Goal: Information Seeking & Learning: Learn about a topic

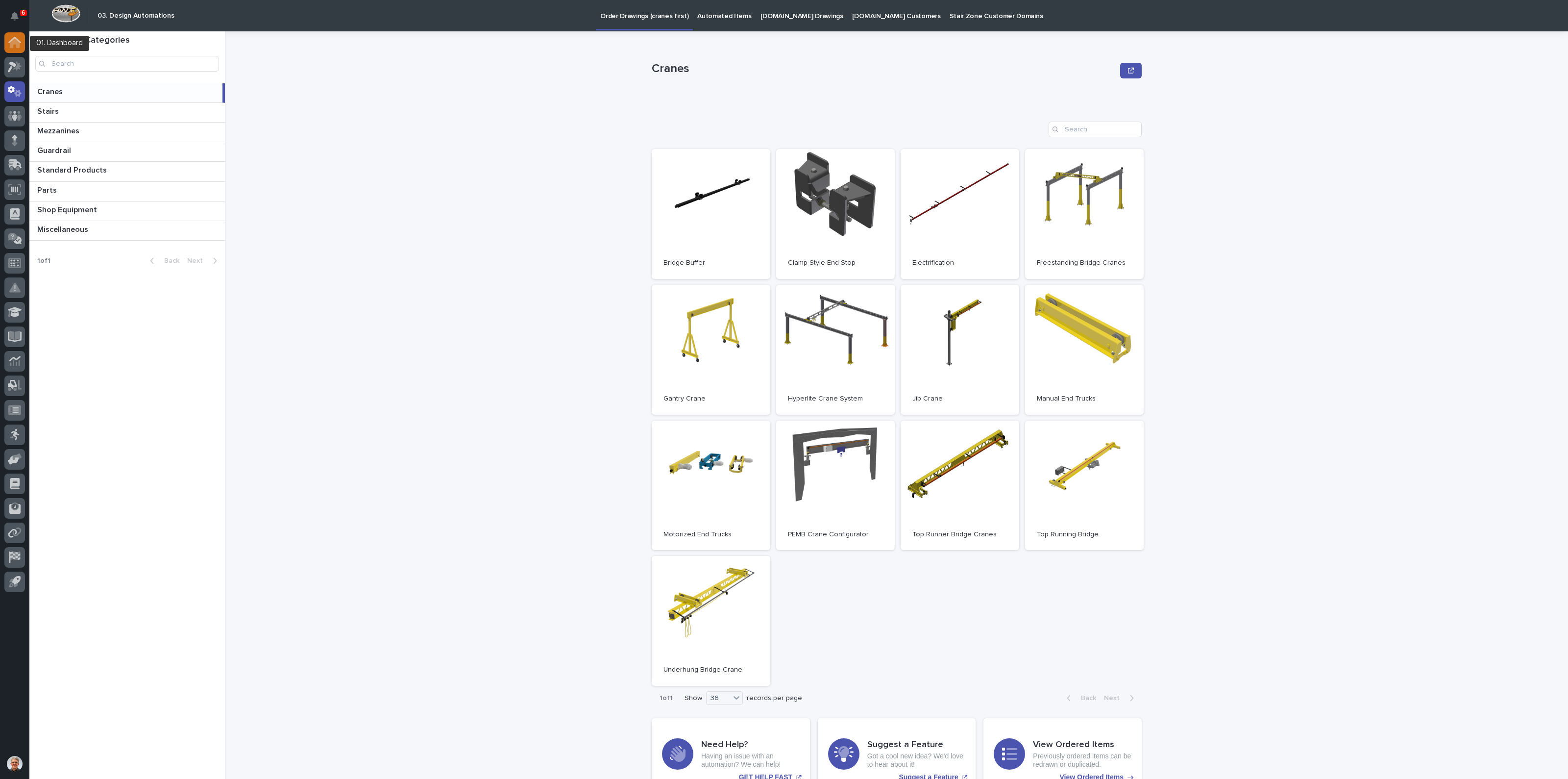
click at [10, 38] on icon at bounding box center [15, 42] width 13 height 11
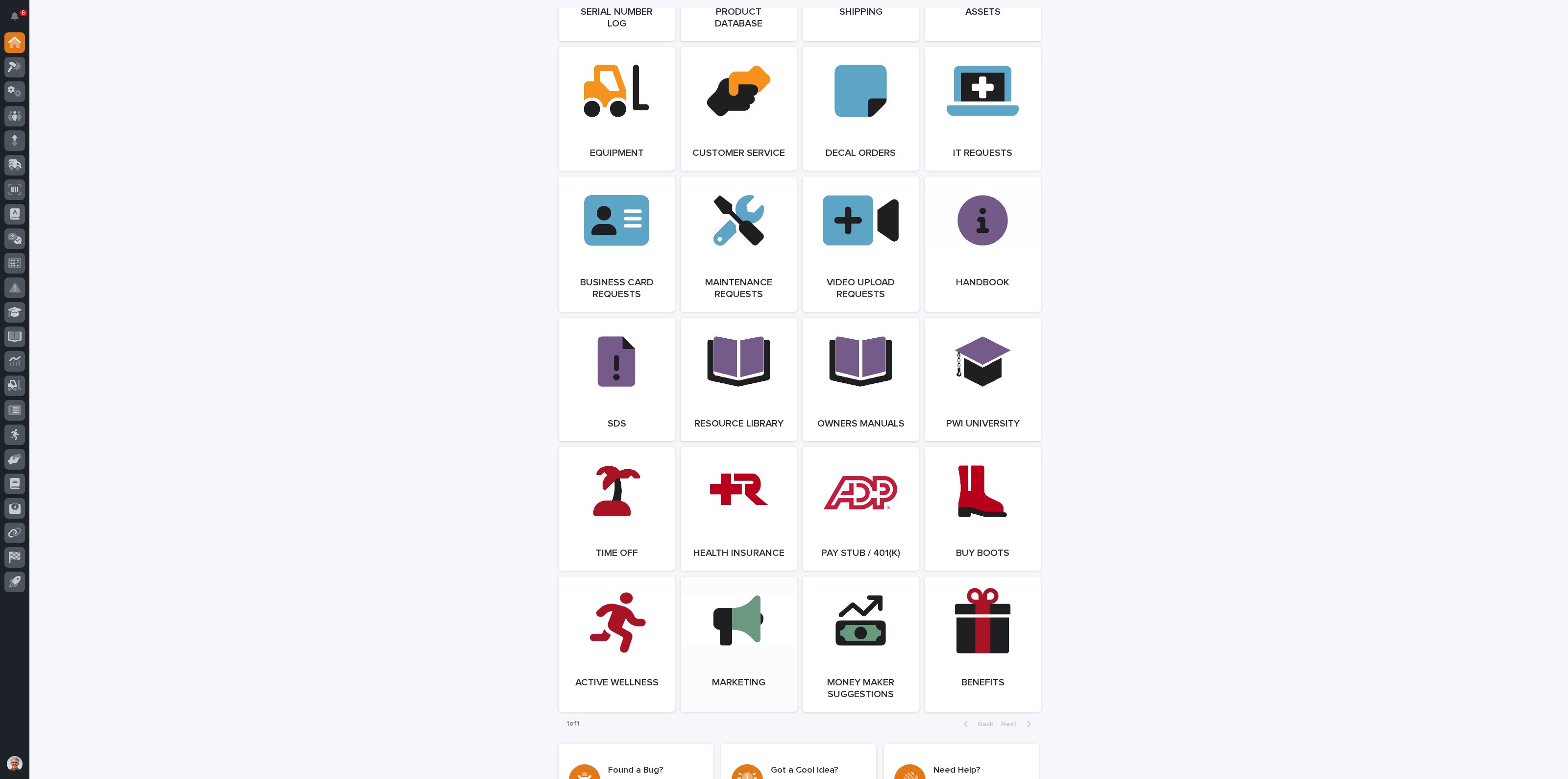
scroll to position [1370, 0]
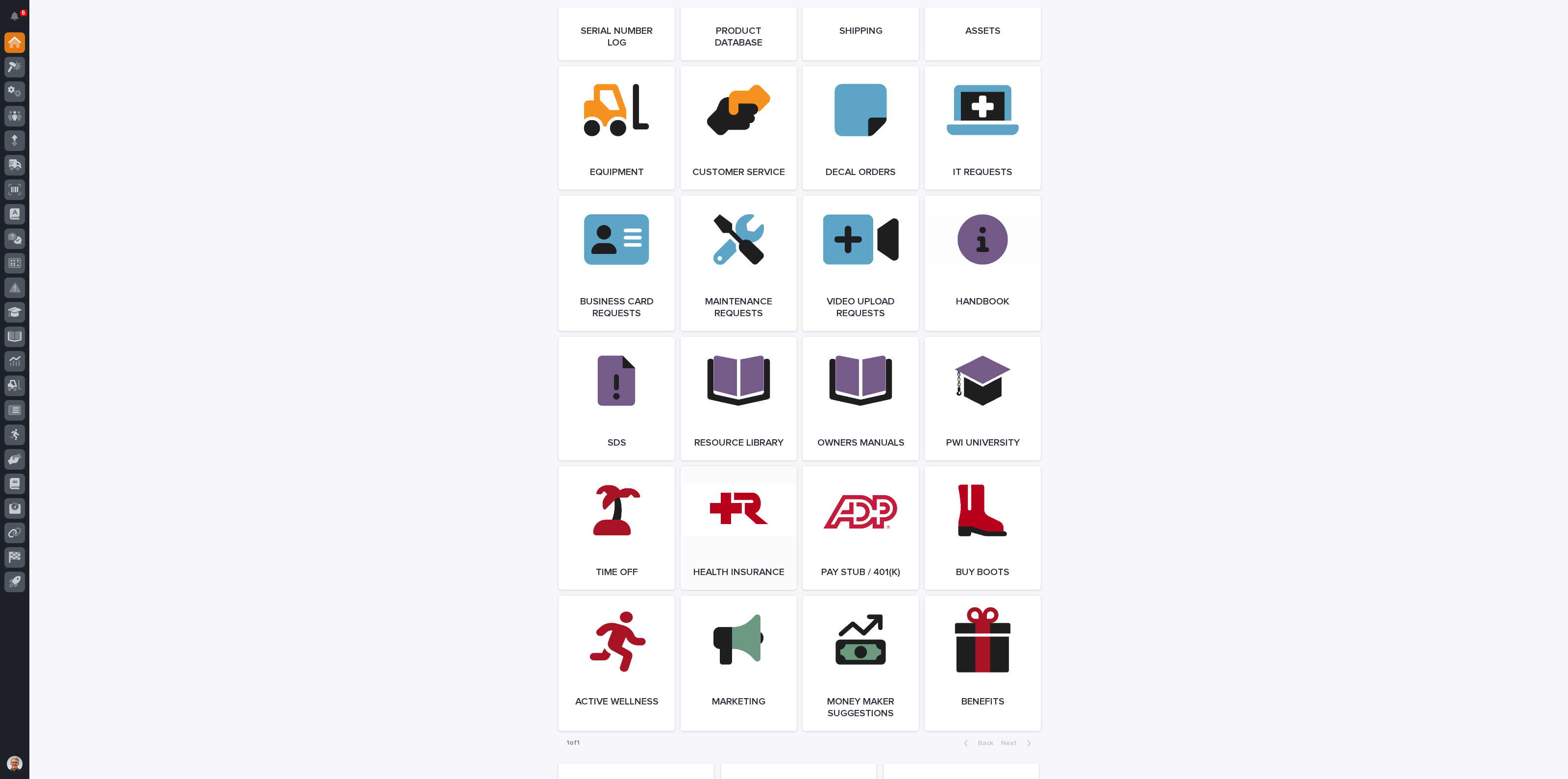
click at [728, 530] on link "Open Link" at bounding box center [739, 528] width 116 height 123
click at [724, 519] on link "Open Link" at bounding box center [739, 528] width 116 height 123
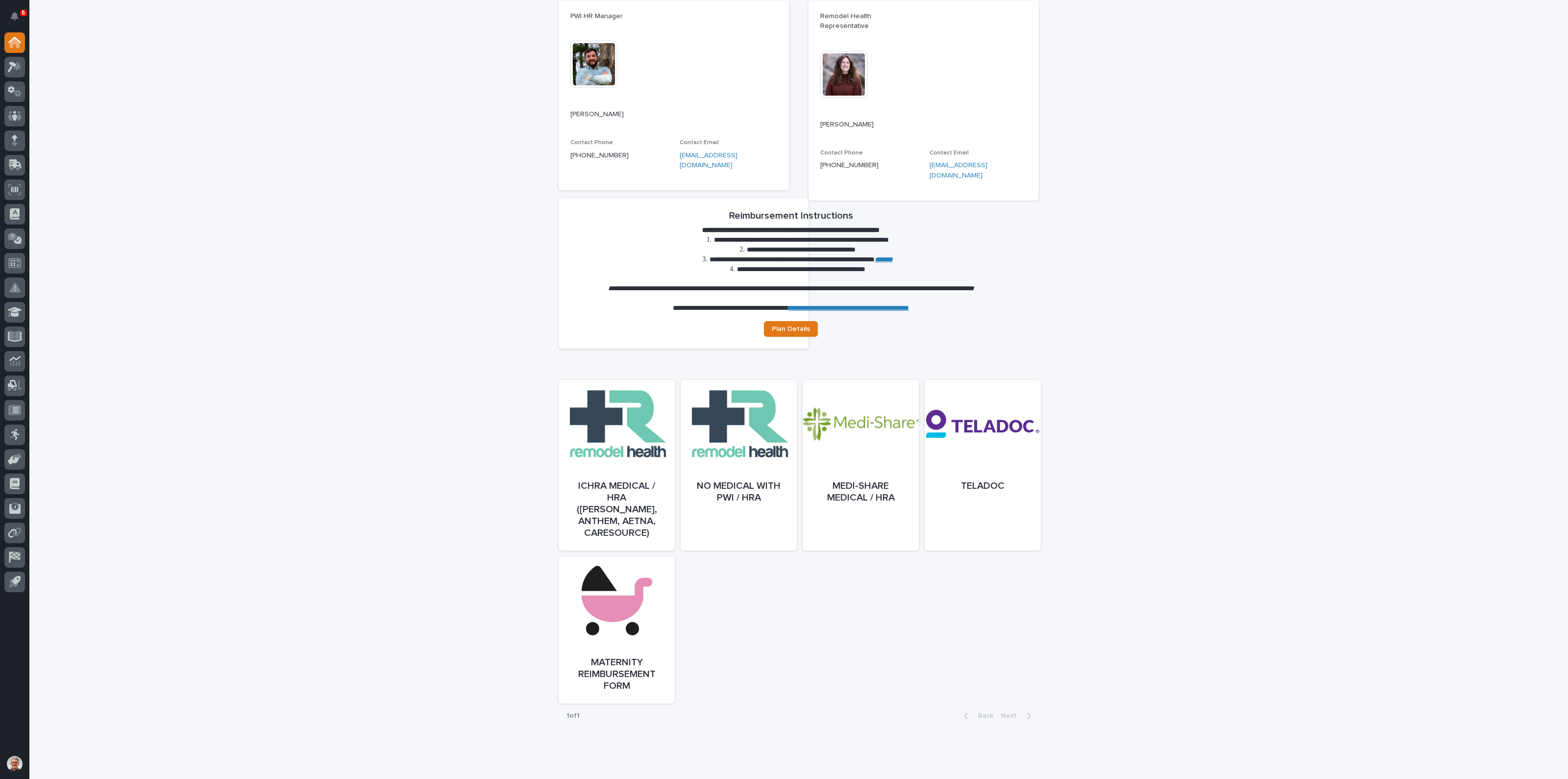
scroll to position [163, 0]
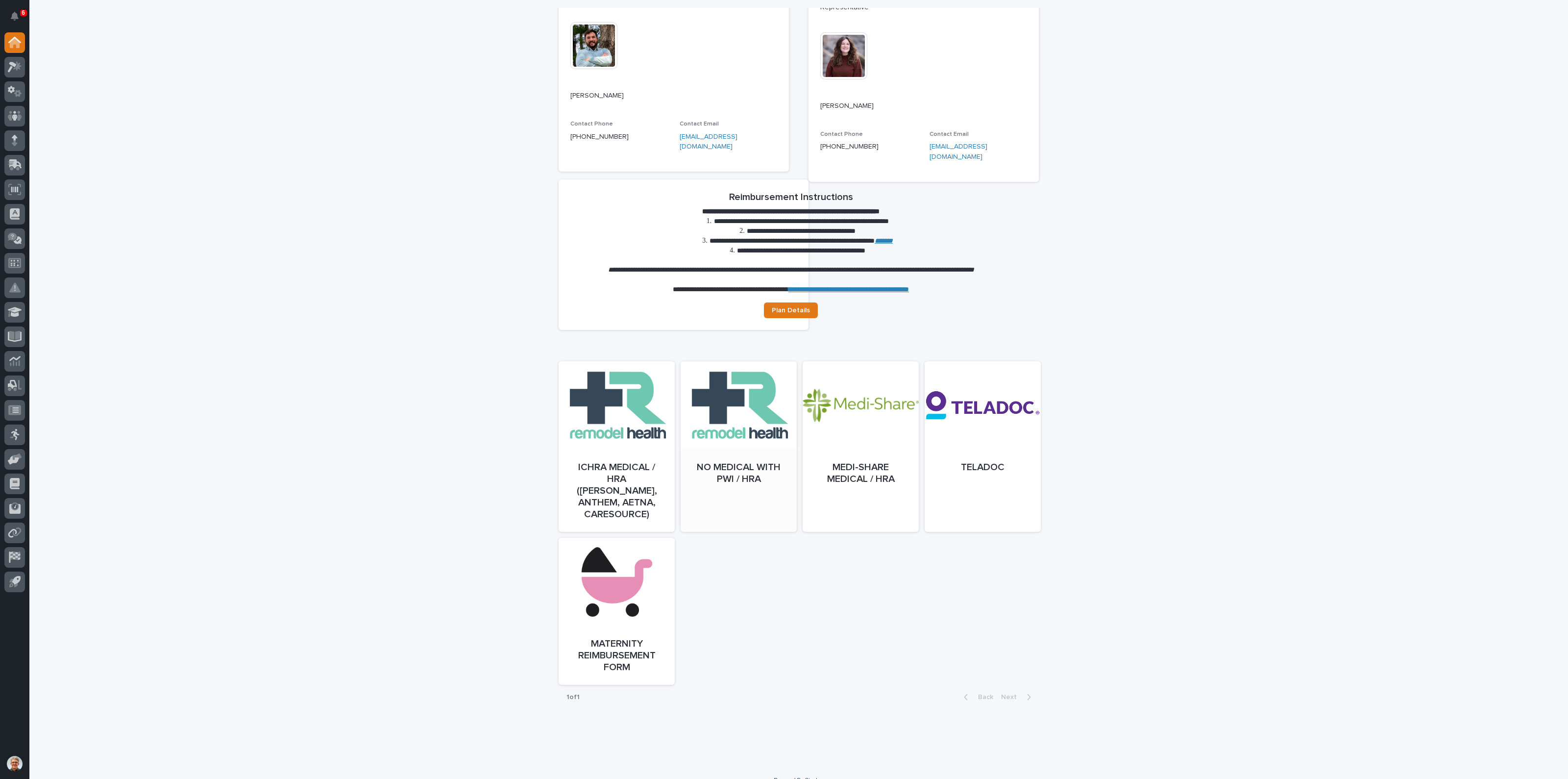
click at [736, 381] on div at bounding box center [739, 457] width 116 height 171
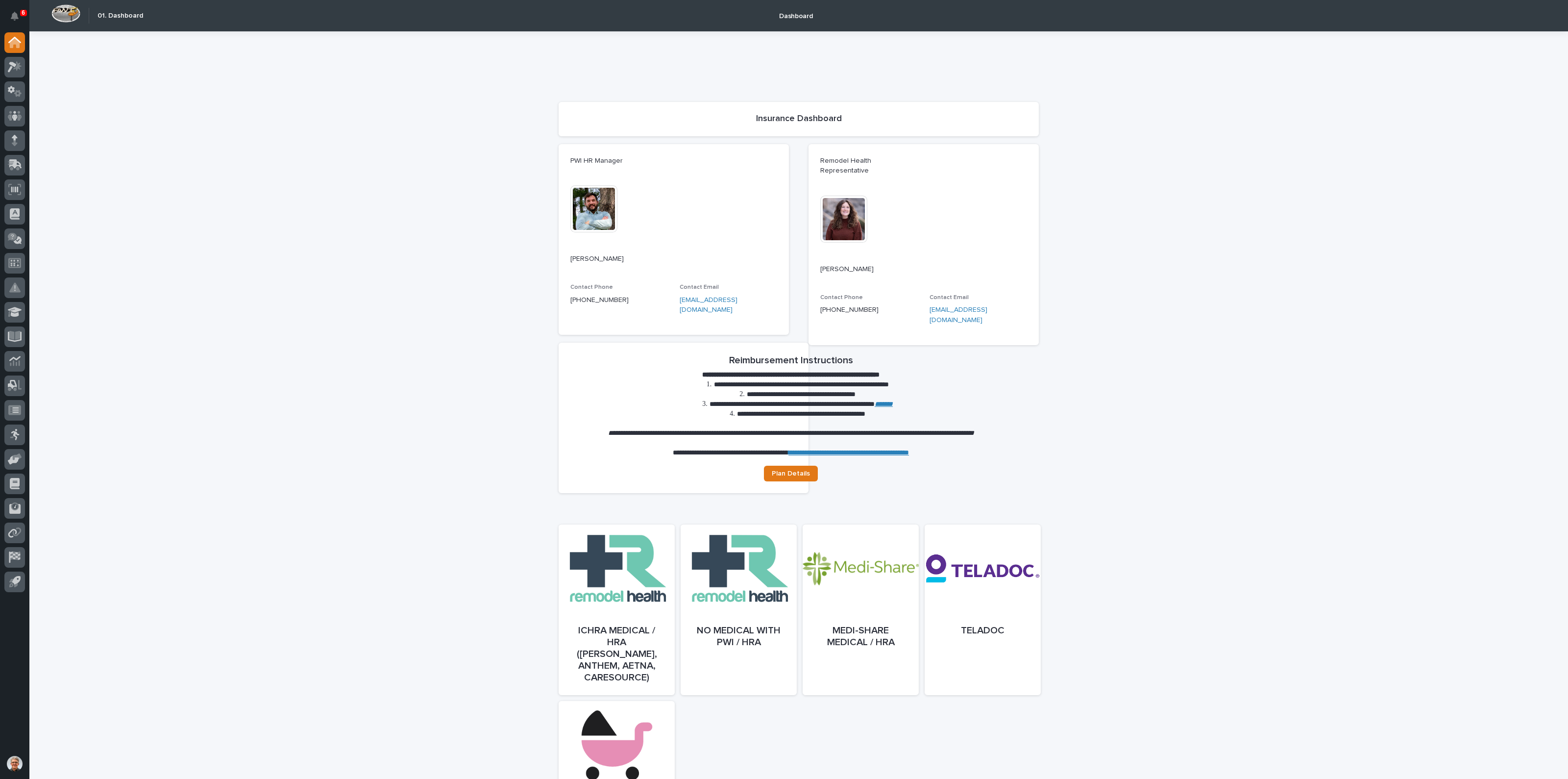
scroll to position [167, 0]
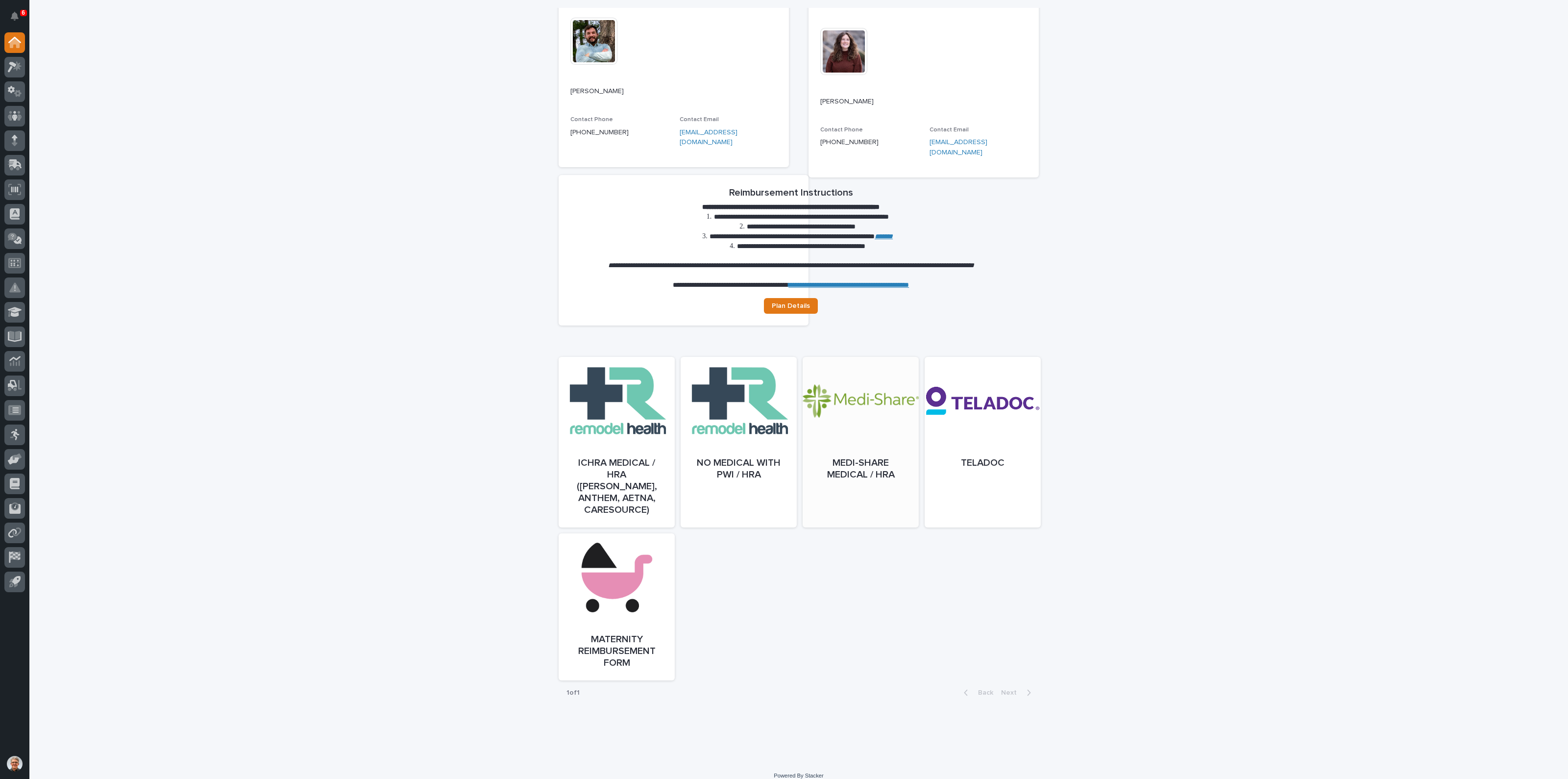
click at [845, 386] on div at bounding box center [861, 452] width 116 height 171
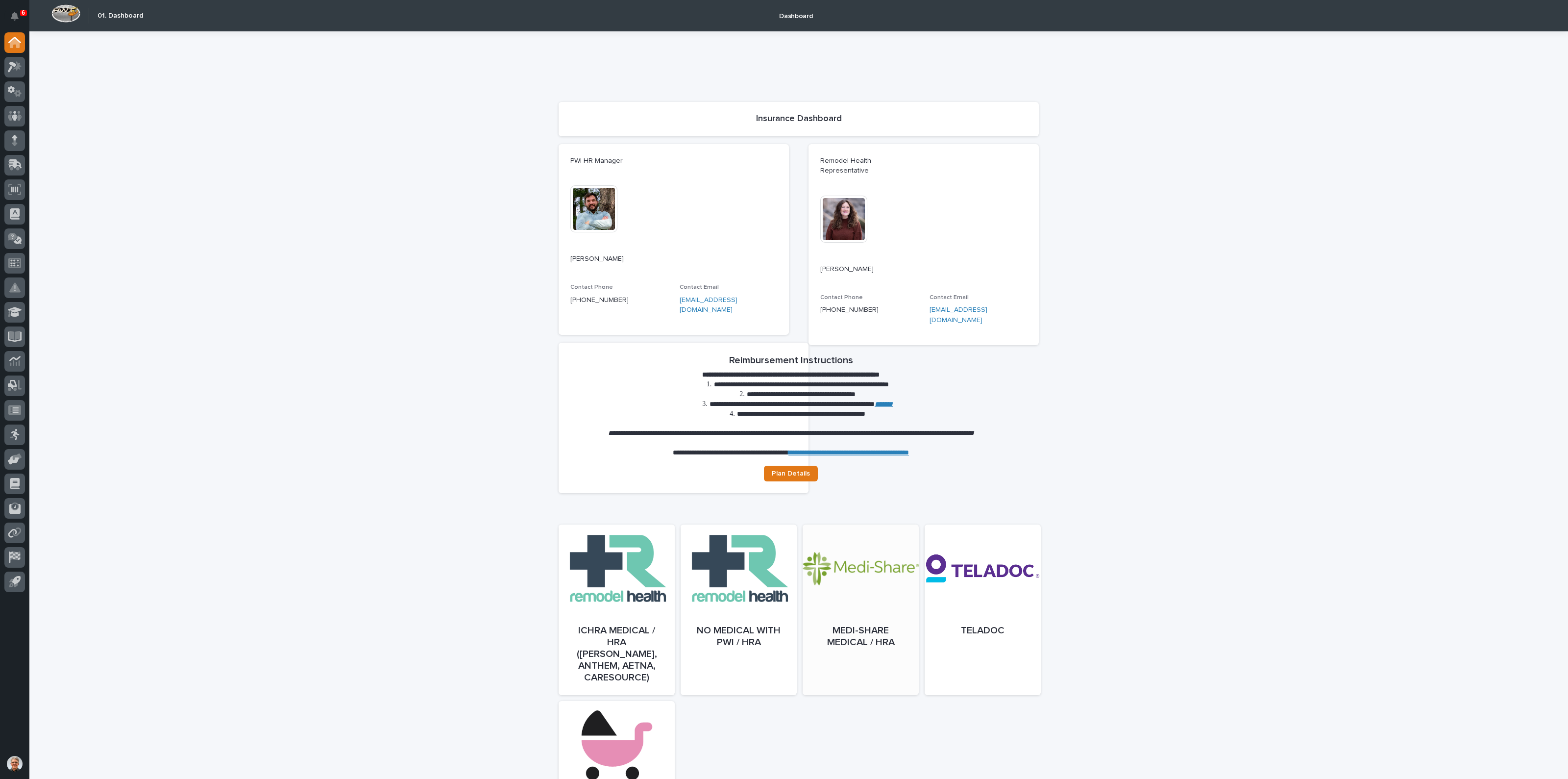
click at [859, 558] on div at bounding box center [861, 620] width 116 height 171
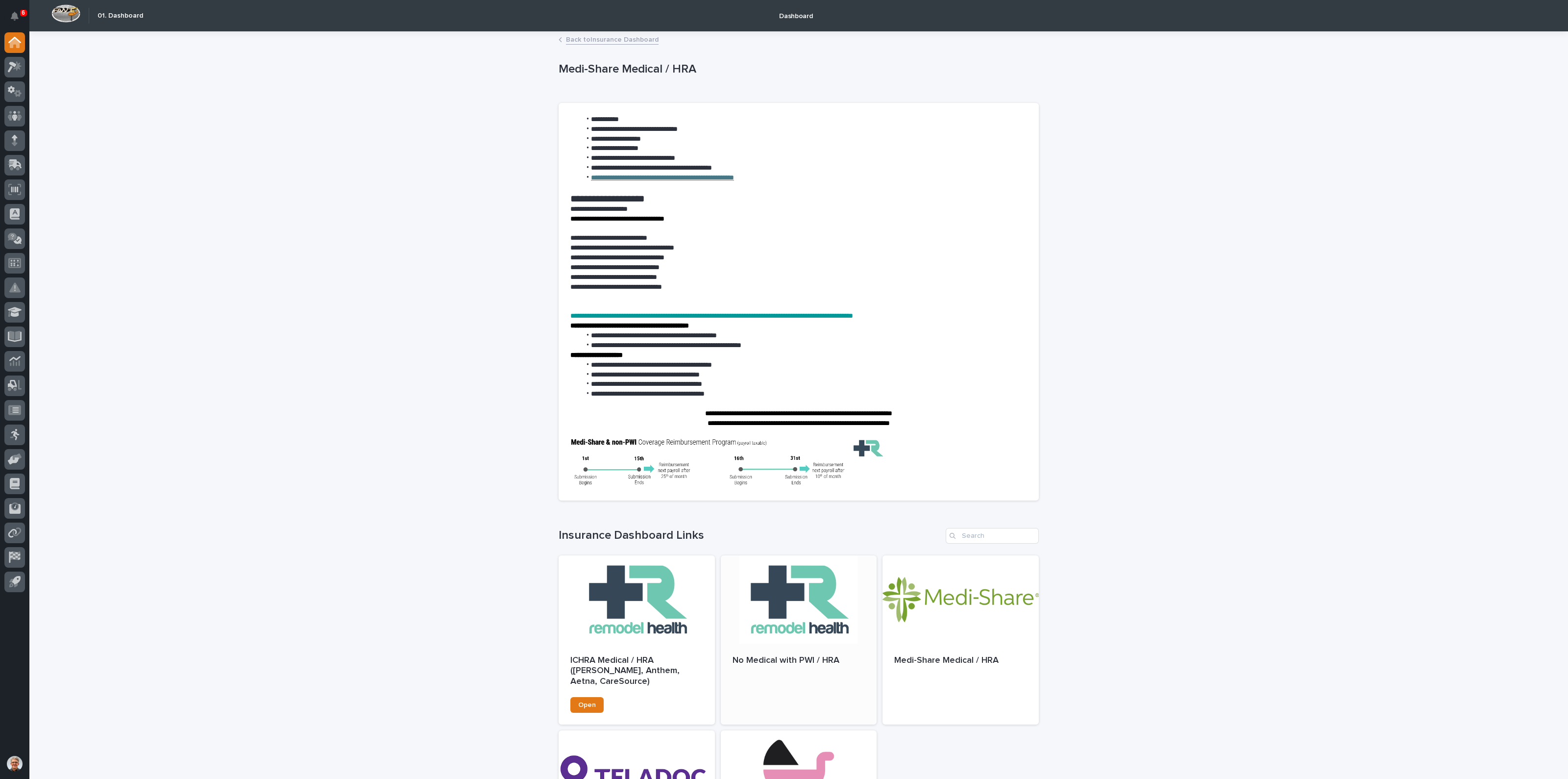
click at [799, 584] on div at bounding box center [798, 600] width 156 height 88
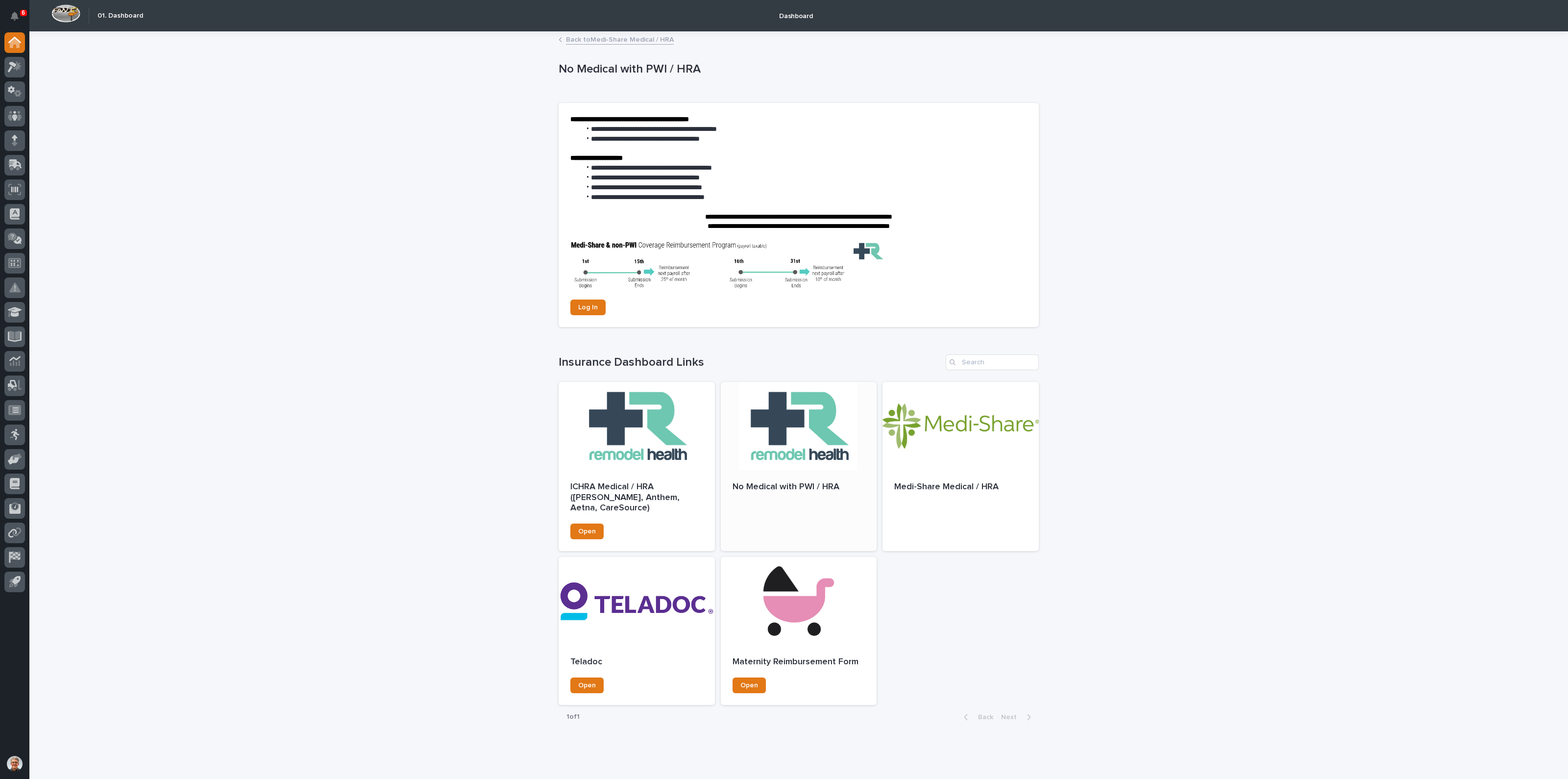
click at [784, 417] on div at bounding box center [798, 426] width 156 height 88
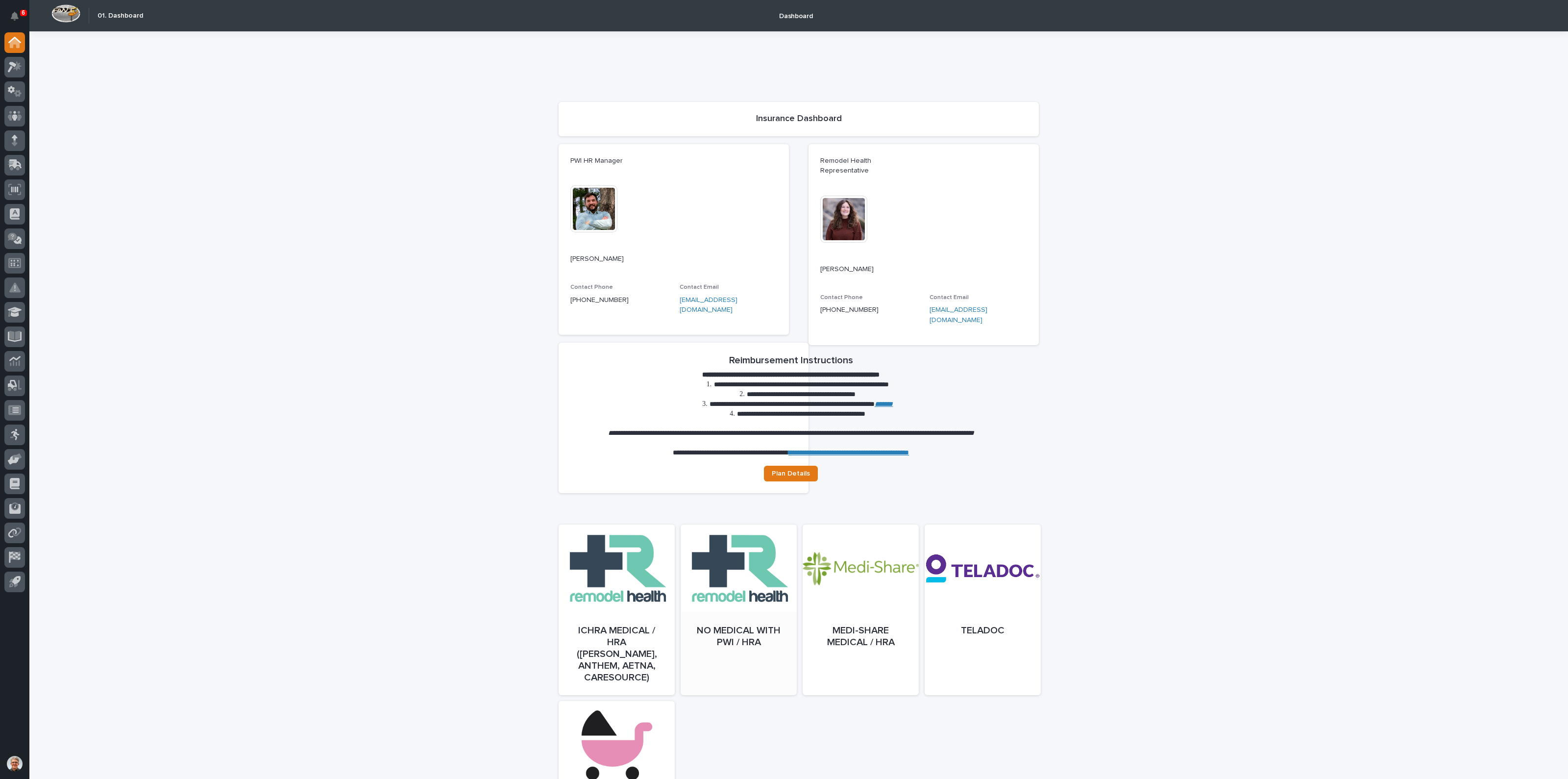
click at [733, 556] on div at bounding box center [739, 620] width 116 height 171
click at [799, 470] on span "Plan Details" at bounding box center [791, 474] width 39 height 7
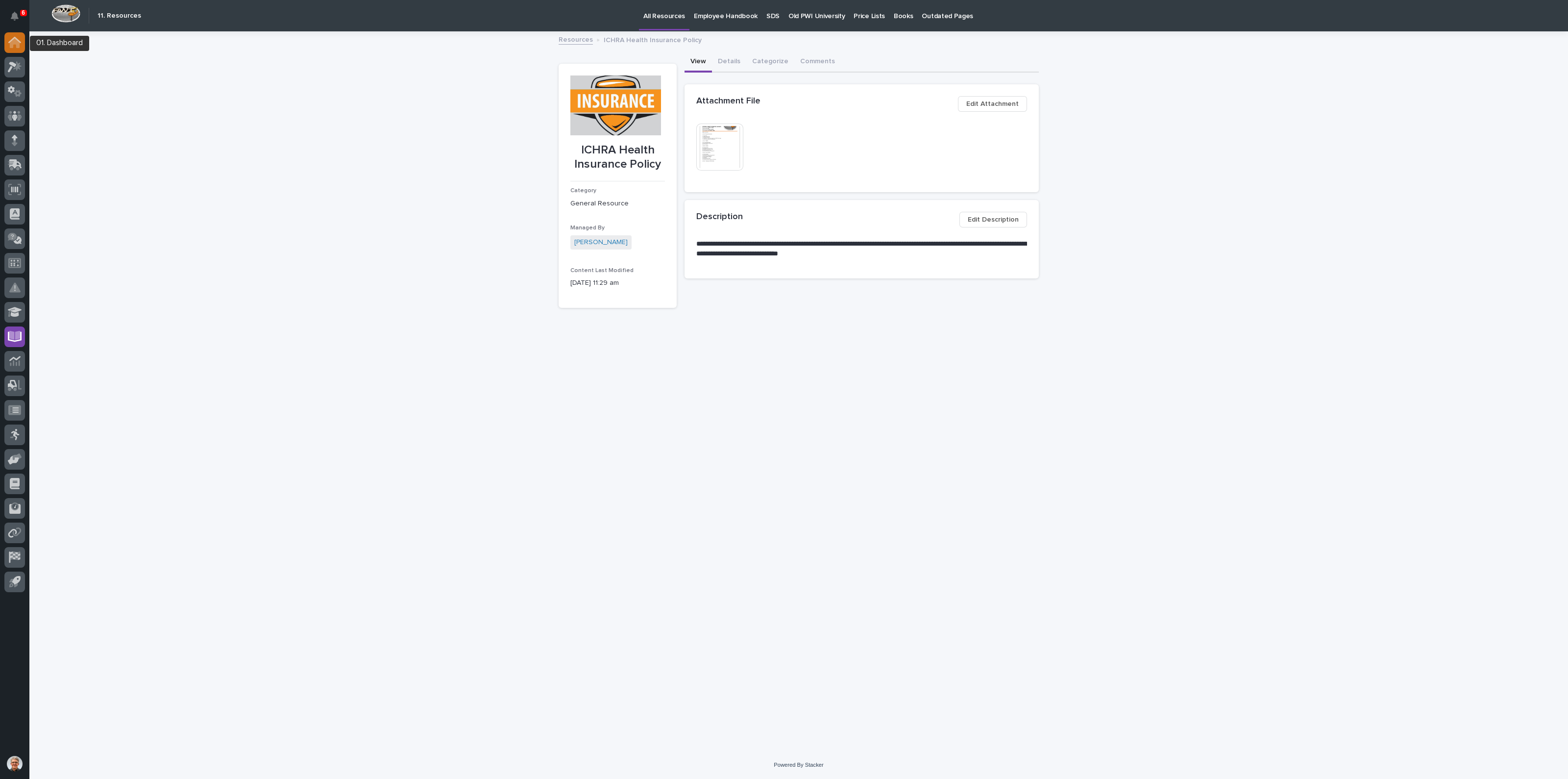
click at [15, 40] on icon at bounding box center [15, 43] width 10 height 10
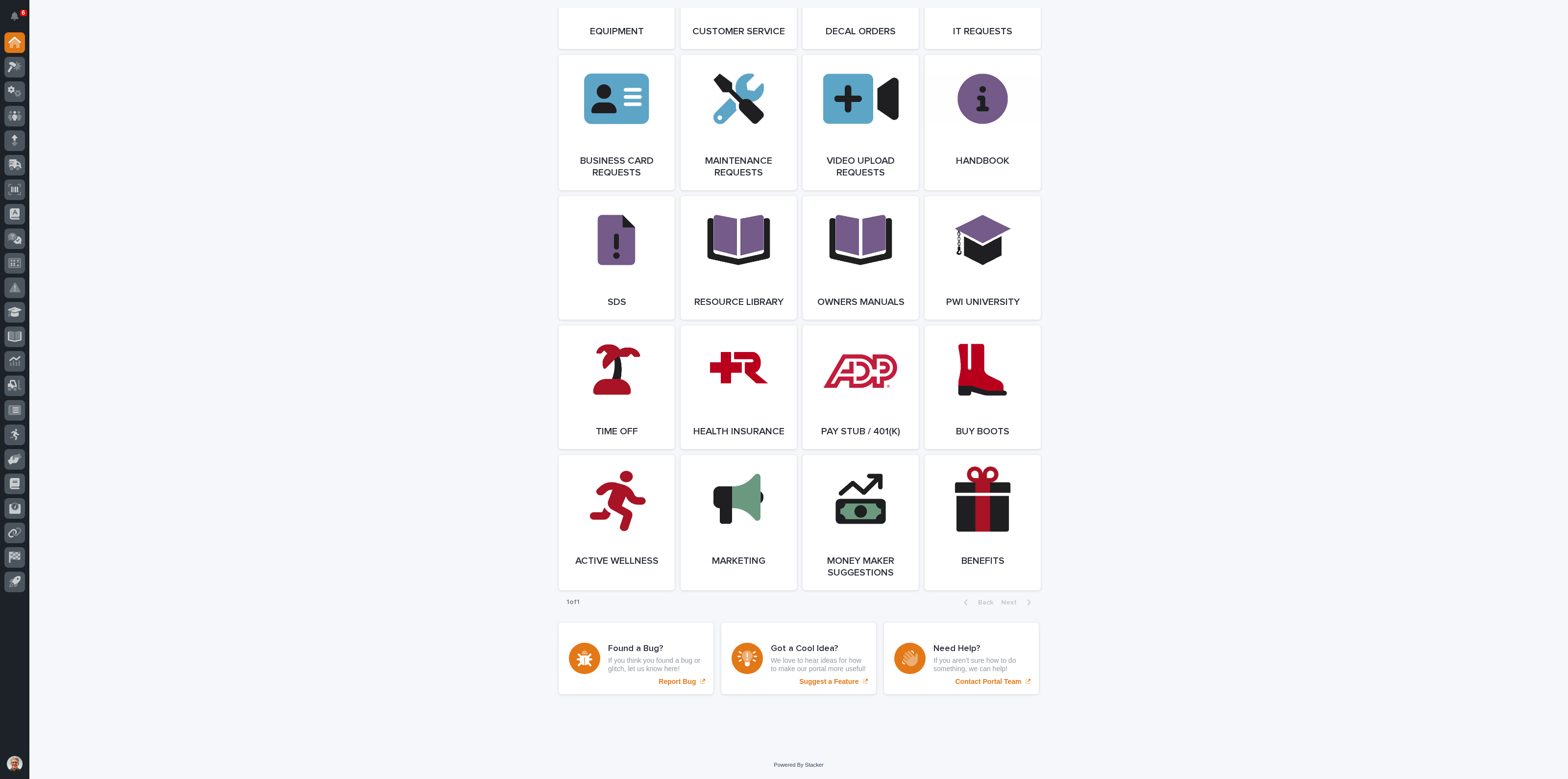
scroll to position [1533, 0]
click at [727, 342] on link "Open Link" at bounding box center [739, 387] width 116 height 123
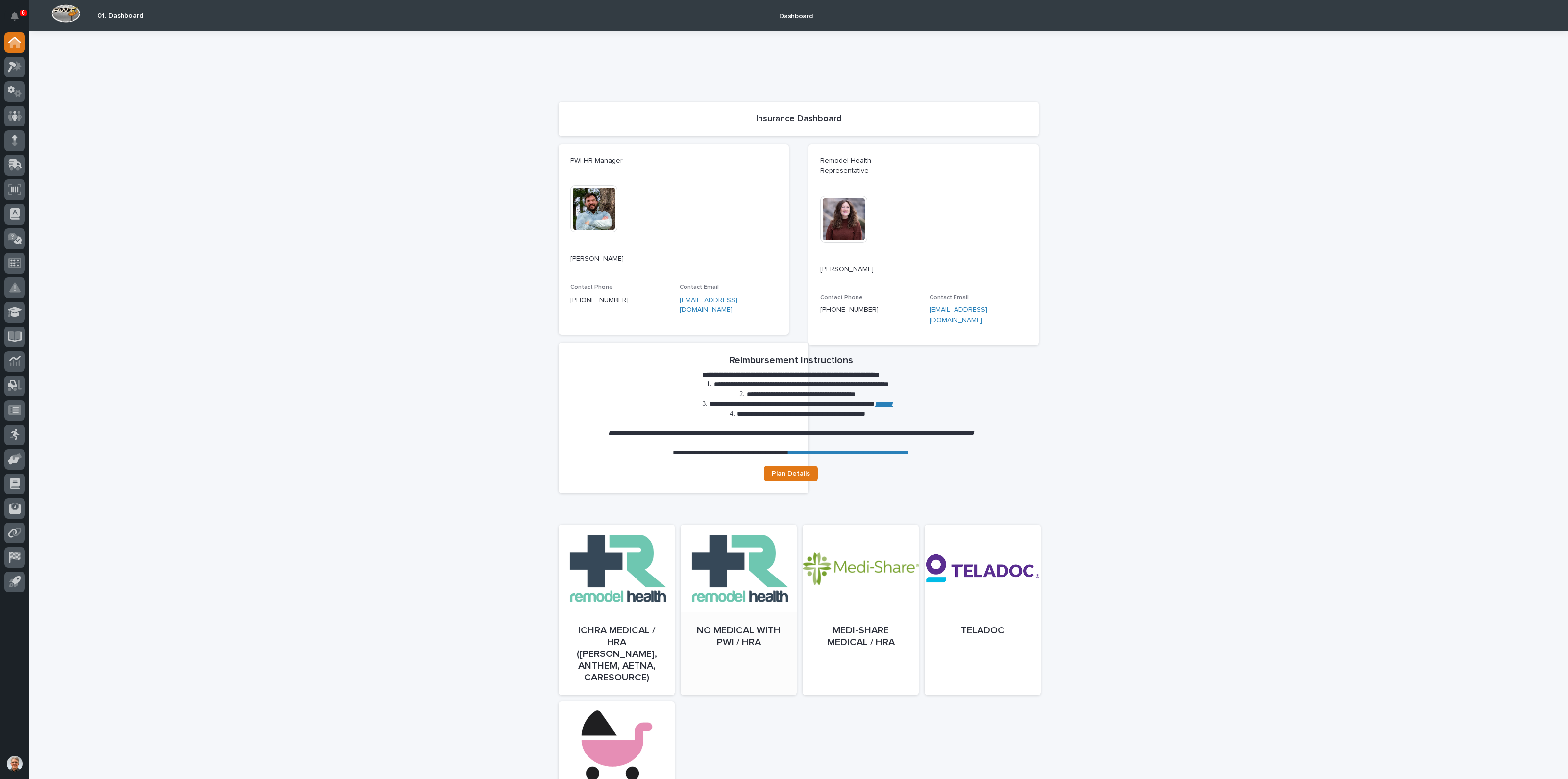
click at [733, 551] on div at bounding box center [739, 620] width 116 height 171
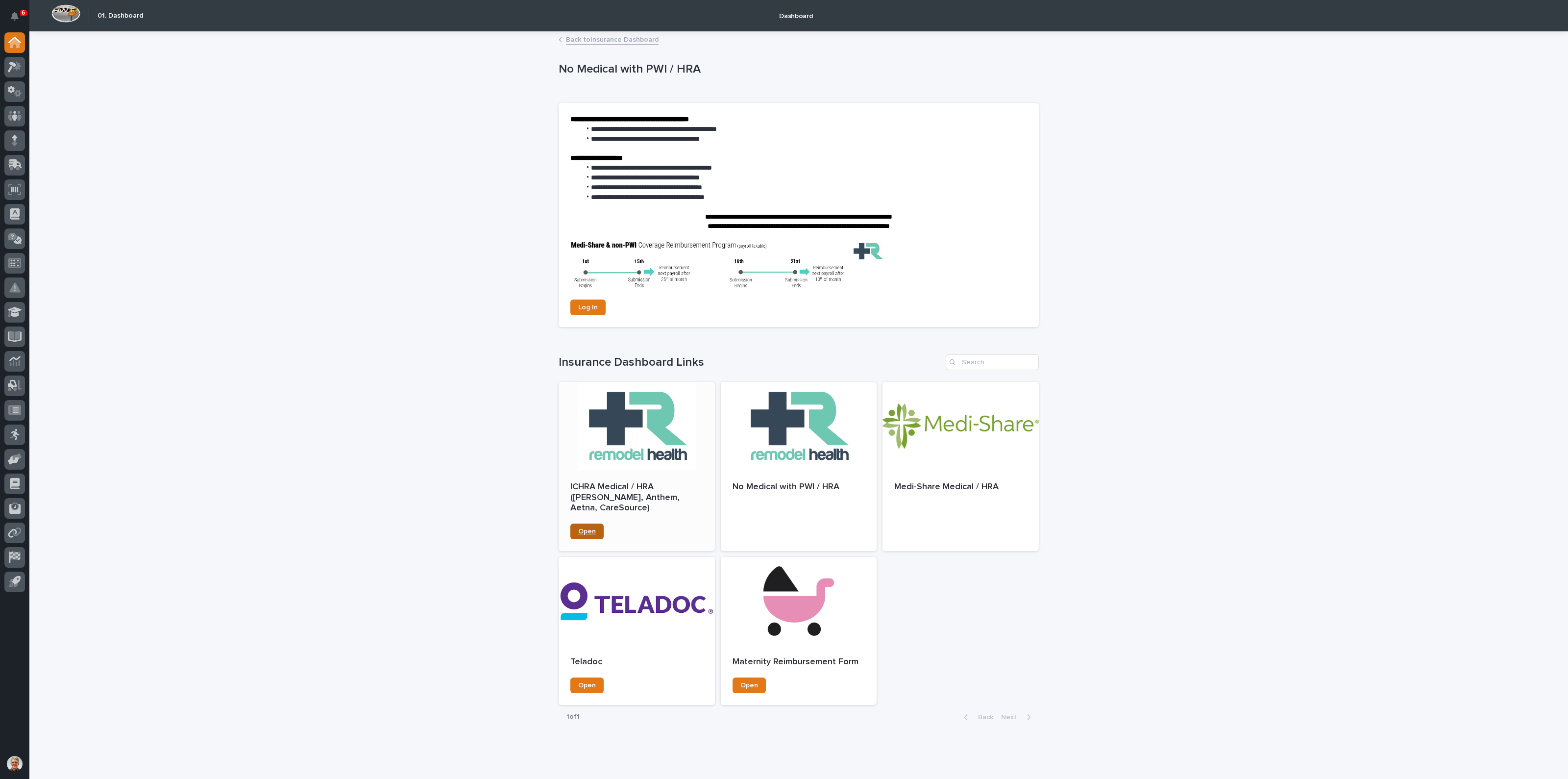
click at [578, 529] on span "Open" at bounding box center [587, 532] width 18 height 7
